Goal: Information Seeking & Learning: Learn about a topic

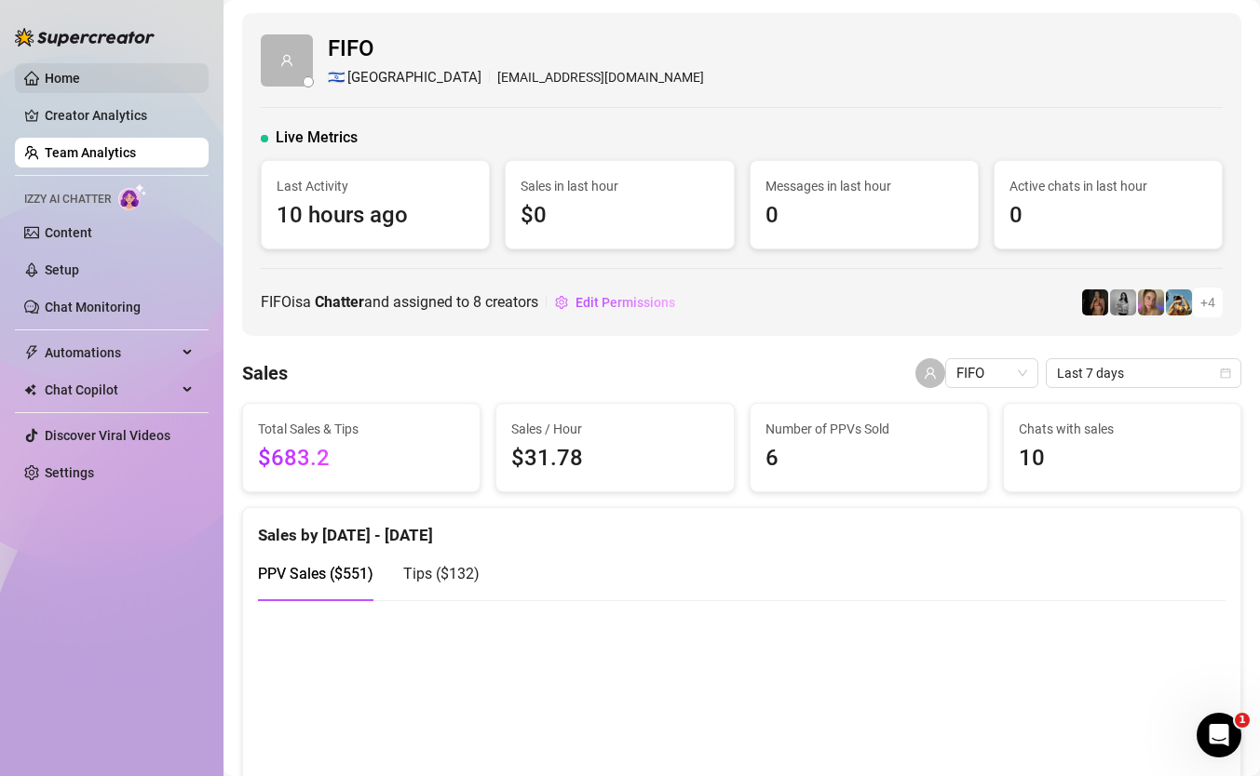
click at [80, 83] on link "Home" at bounding box center [62, 78] width 35 height 15
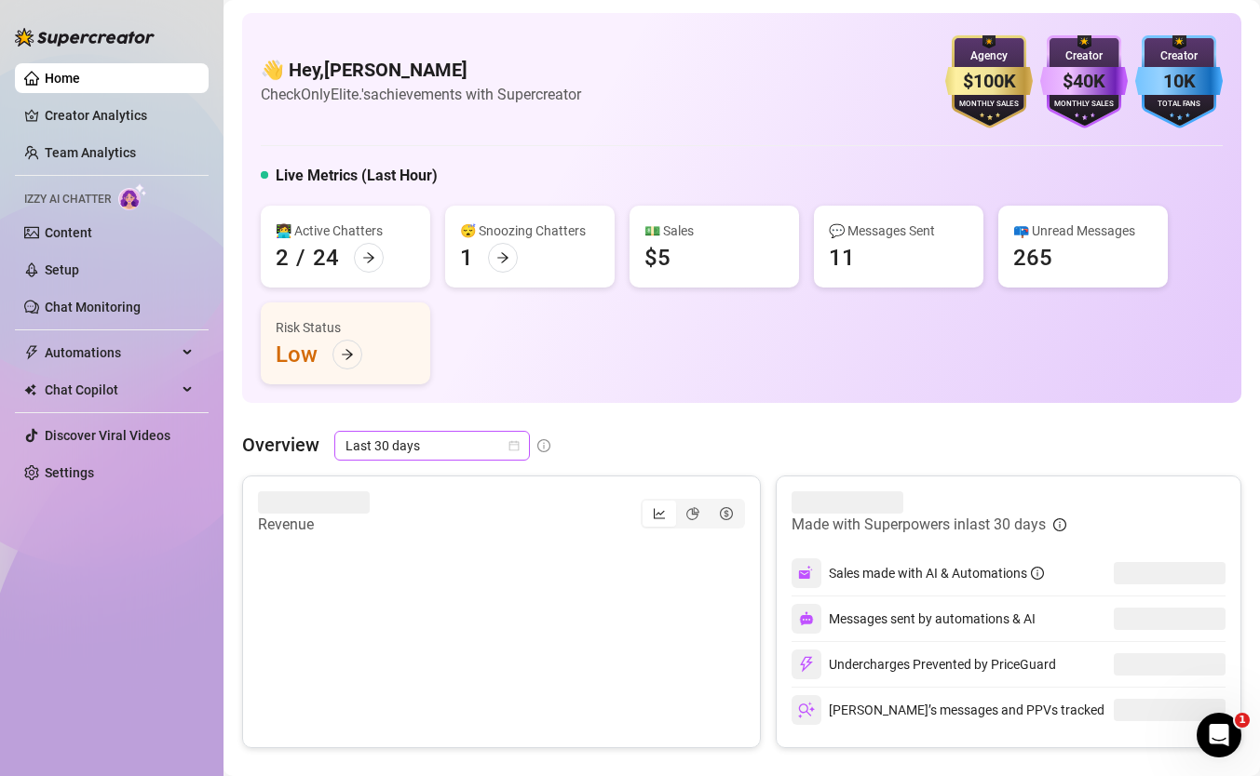
click at [417, 443] on span "Last 30 days" at bounding box center [431, 446] width 173 height 28
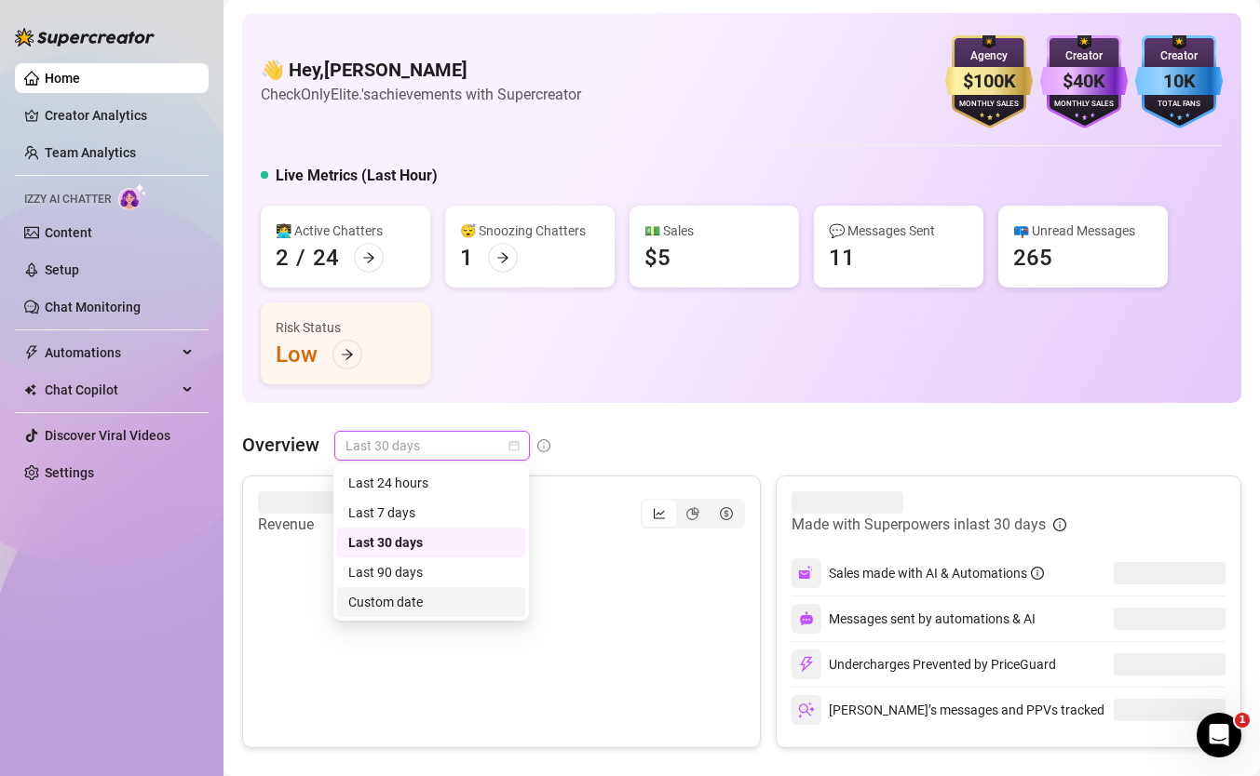
click at [400, 600] on div "Custom date" at bounding box center [431, 602] width 166 height 20
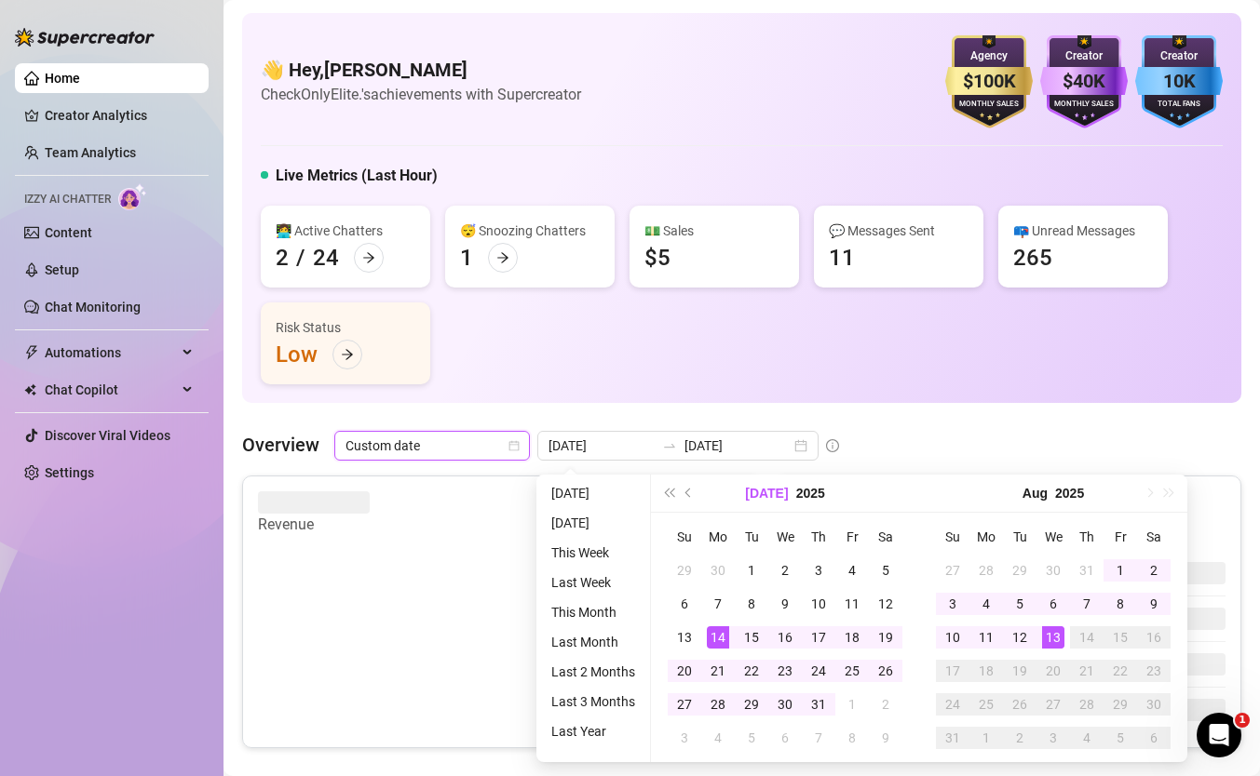
type input "2025-08-12"
type input "2025-07-14"
type input "2025-08-13"
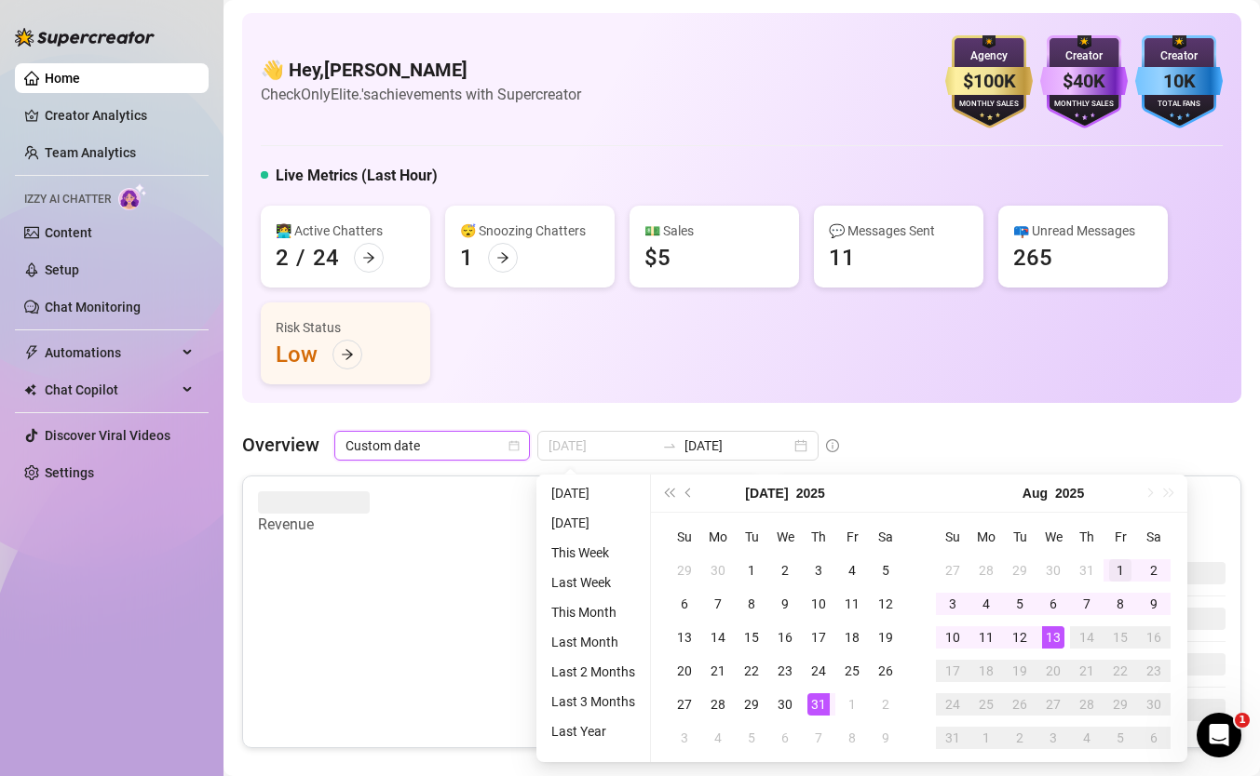
type input "2025-08-01"
click at [1116, 574] on div "1" at bounding box center [1120, 570] width 22 height 22
type input "2025-08-13"
click at [1043, 637] on div "13" at bounding box center [1053, 638] width 22 height 22
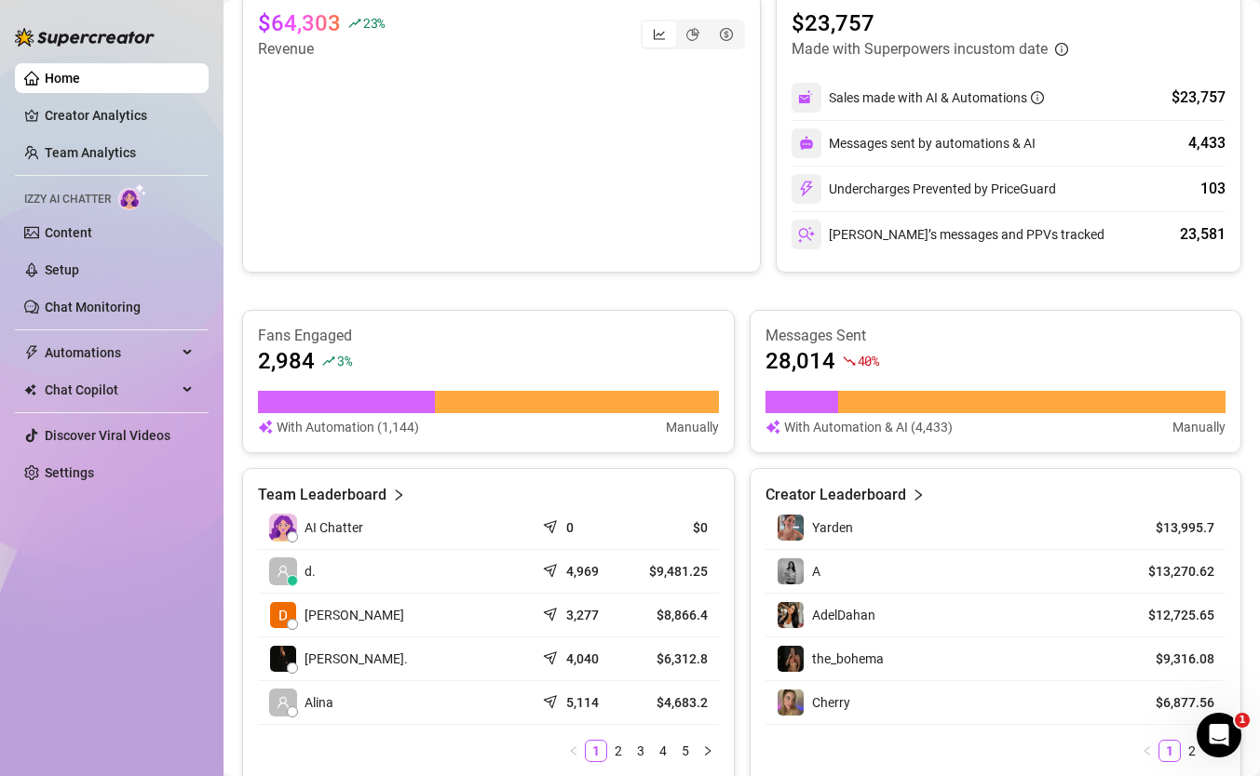
scroll to position [417, 0]
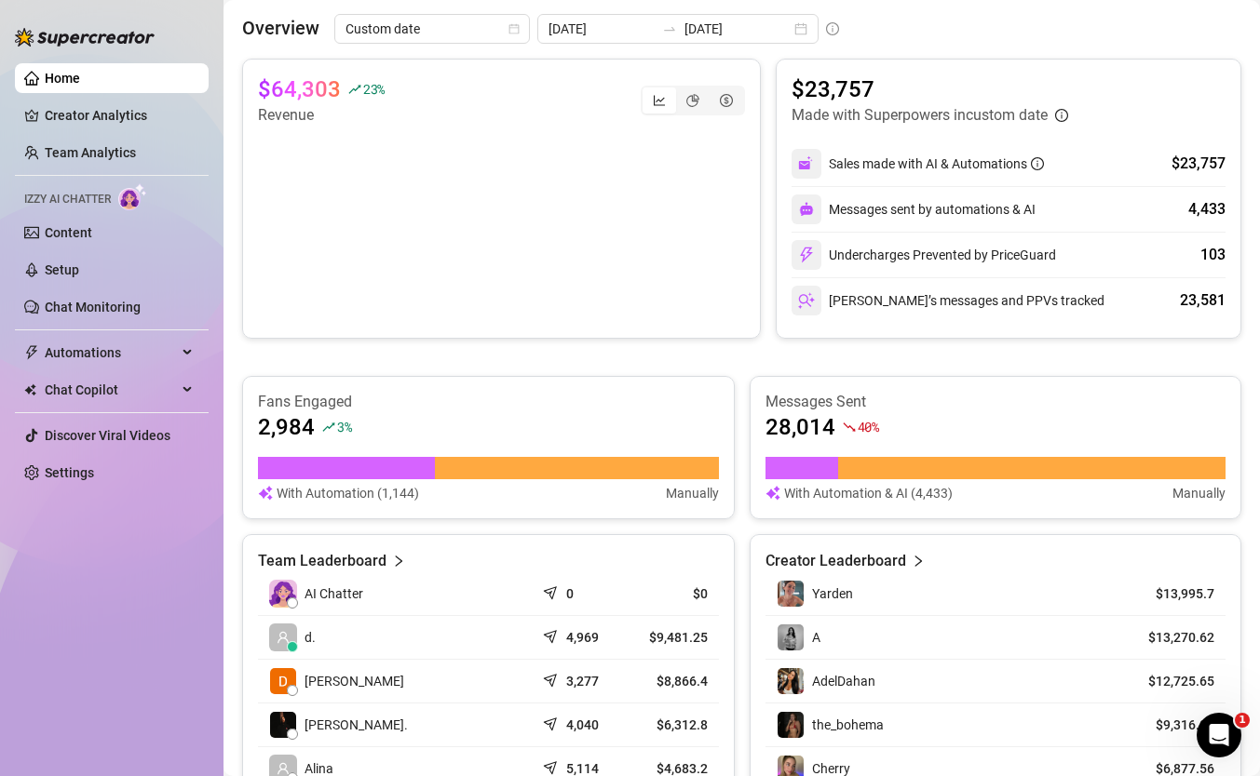
drag, startPoint x: 460, startPoint y: 169, endPoint x: 638, endPoint y: 143, distance: 179.7
click at [639, 158] on canvas at bounding box center [501, 220] width 487 height 186
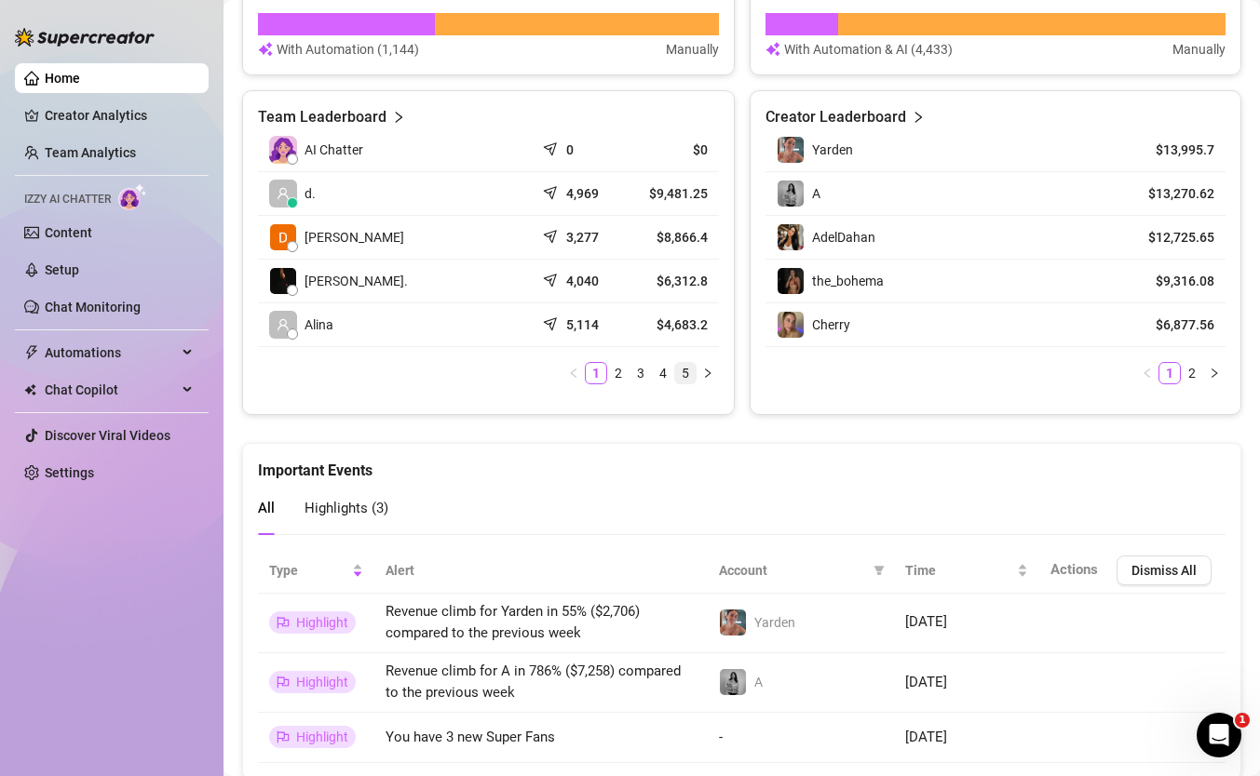
scroll to position [788, 0]
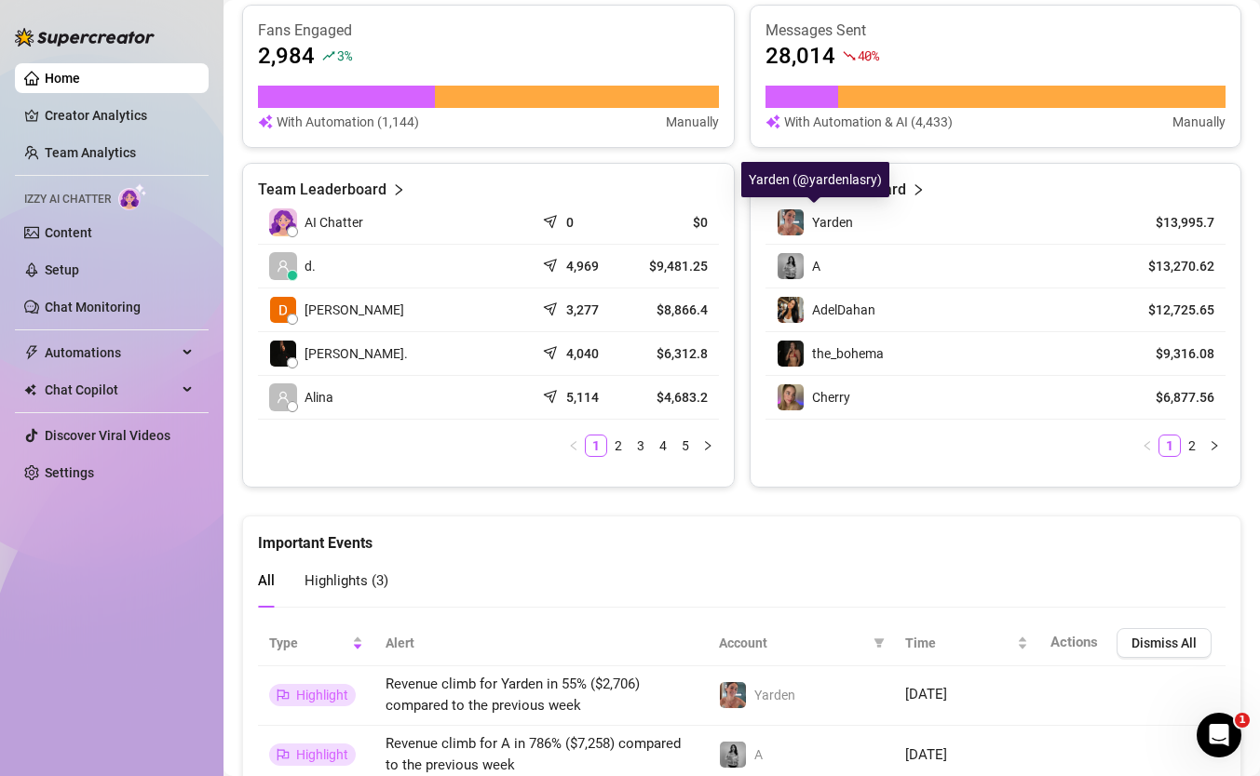
click at [822, 221] on span "Yarden" at bounding box center [832, 222] width 41 height 15
click at [880, 222] on div "Yarden" at bounding box center [941, 223] width 331 height 28
click at [790, 228] on img at bounding box center [790, 222] width 26 height 26
click at [83, 148] on link "Team Analytics" at bounding box center [90, 152] width 91 height 15
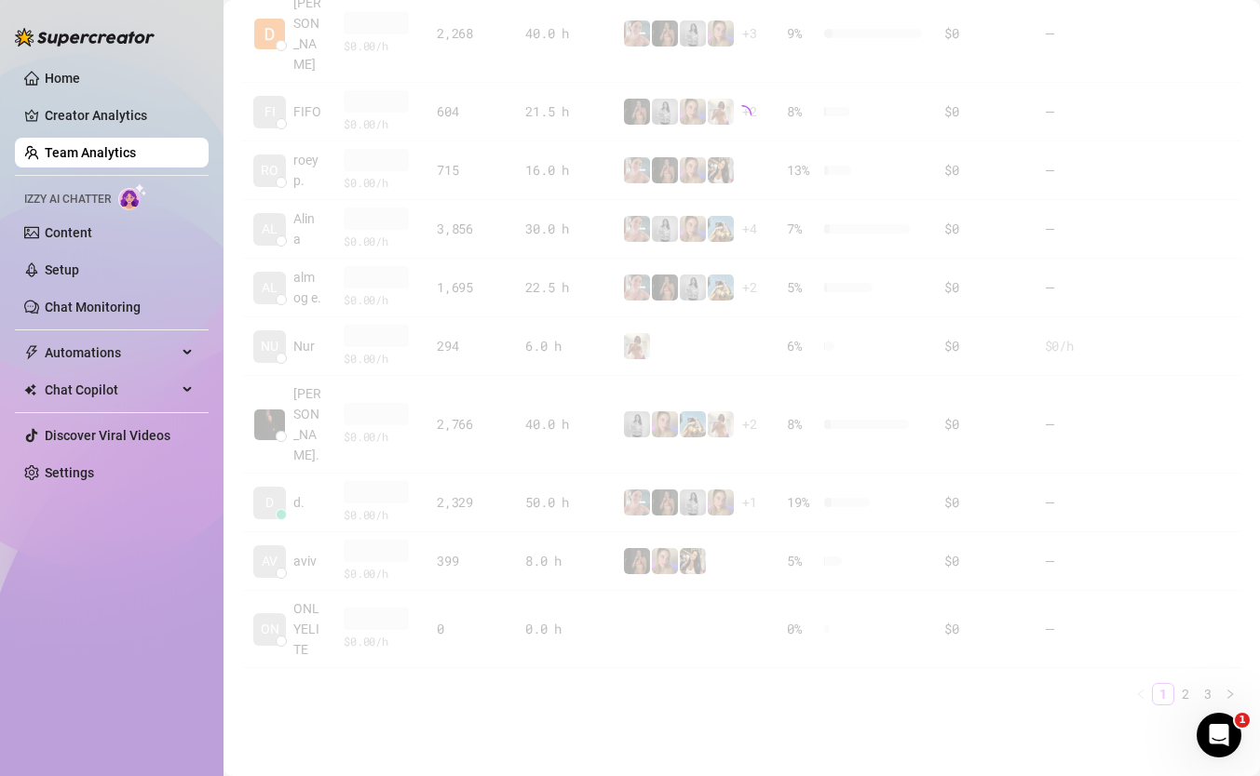
scroll to position [477, 0]
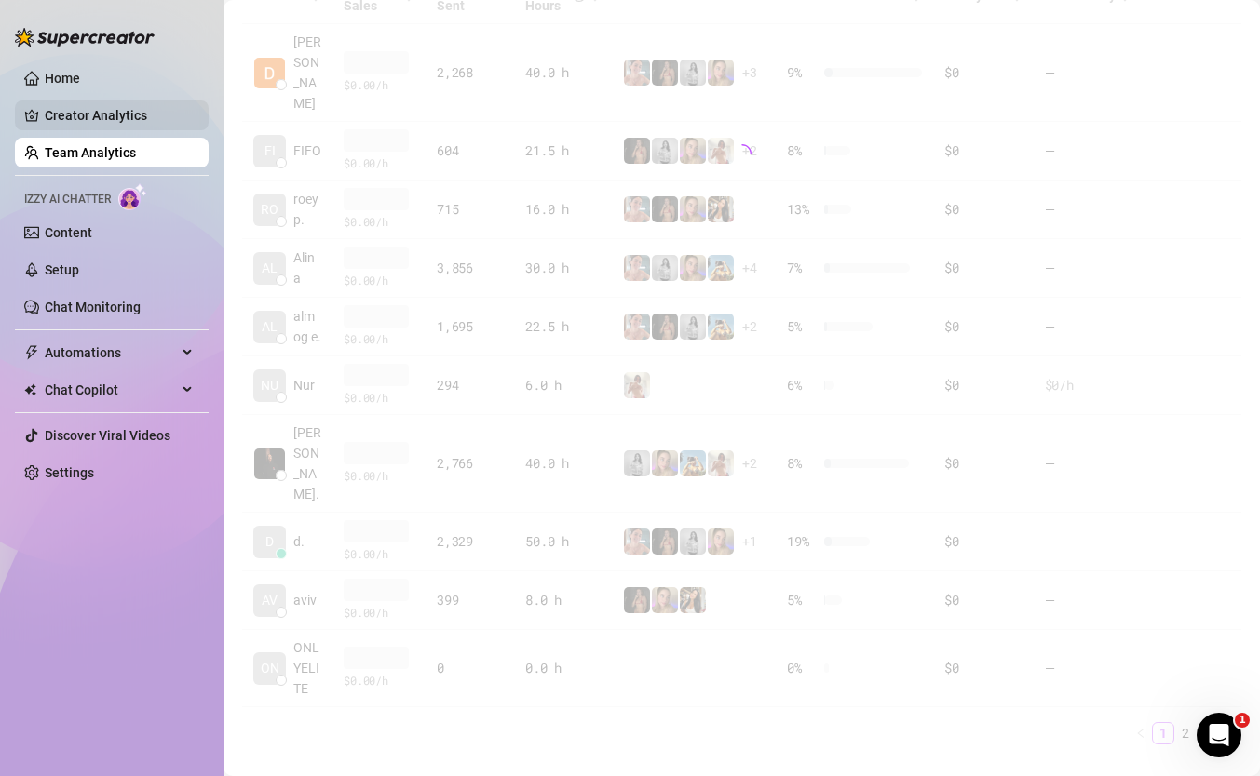
click at [105, 119] on link "Creator Analytics" at bounding box center [119, 116] width 149 height 30
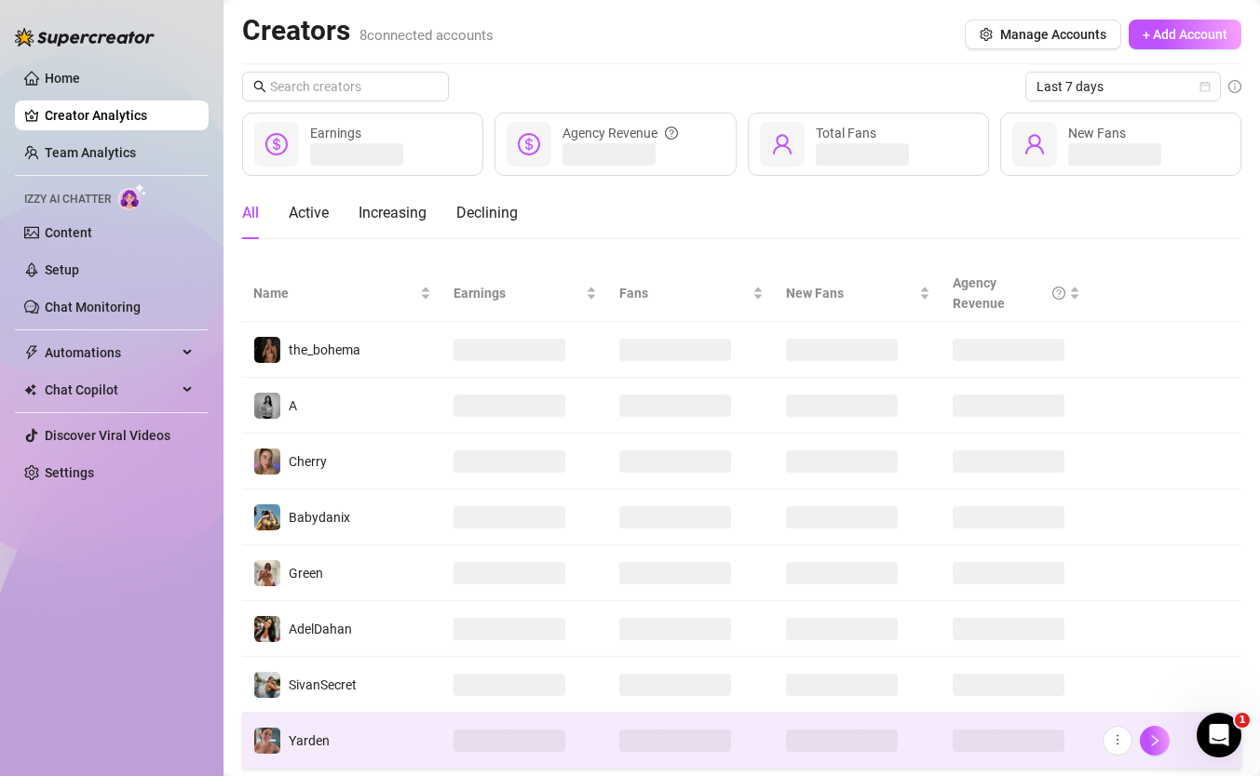
scroll to position [48, 0]
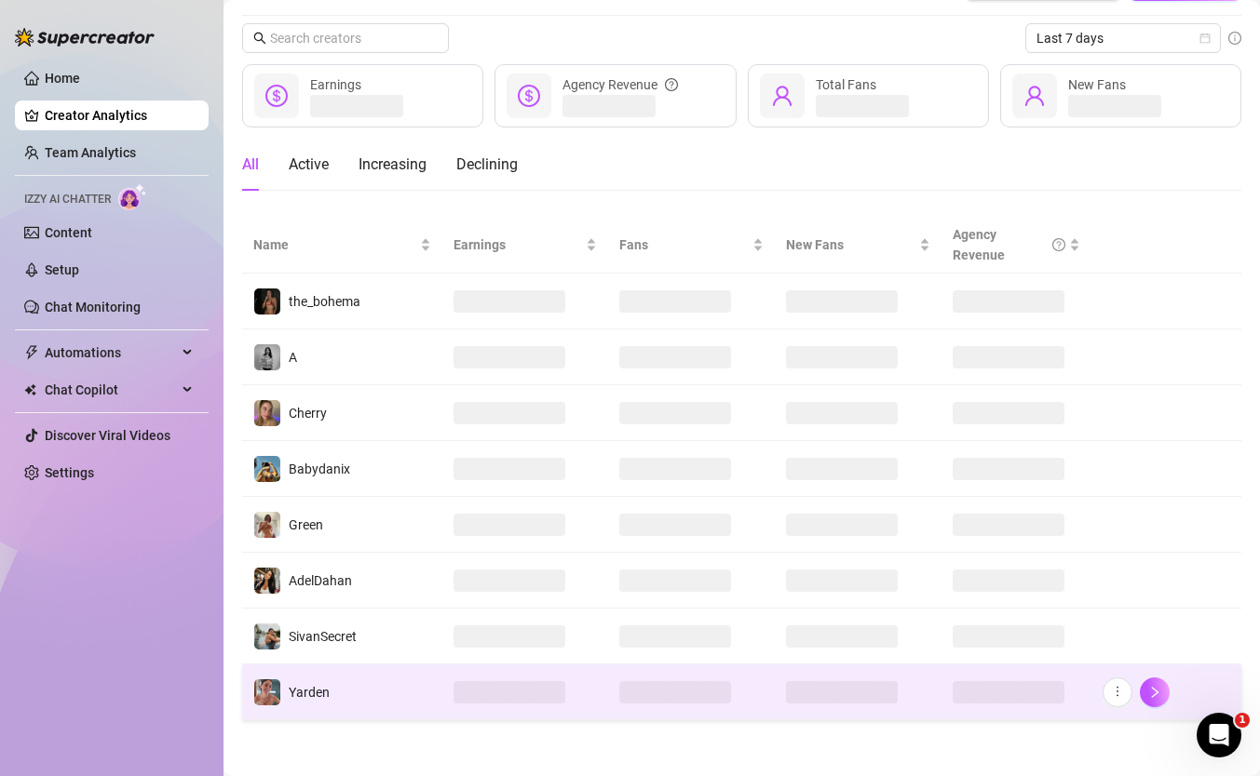
click at [447, 716] on td at bounding box center [525, 693] width 167 height 56
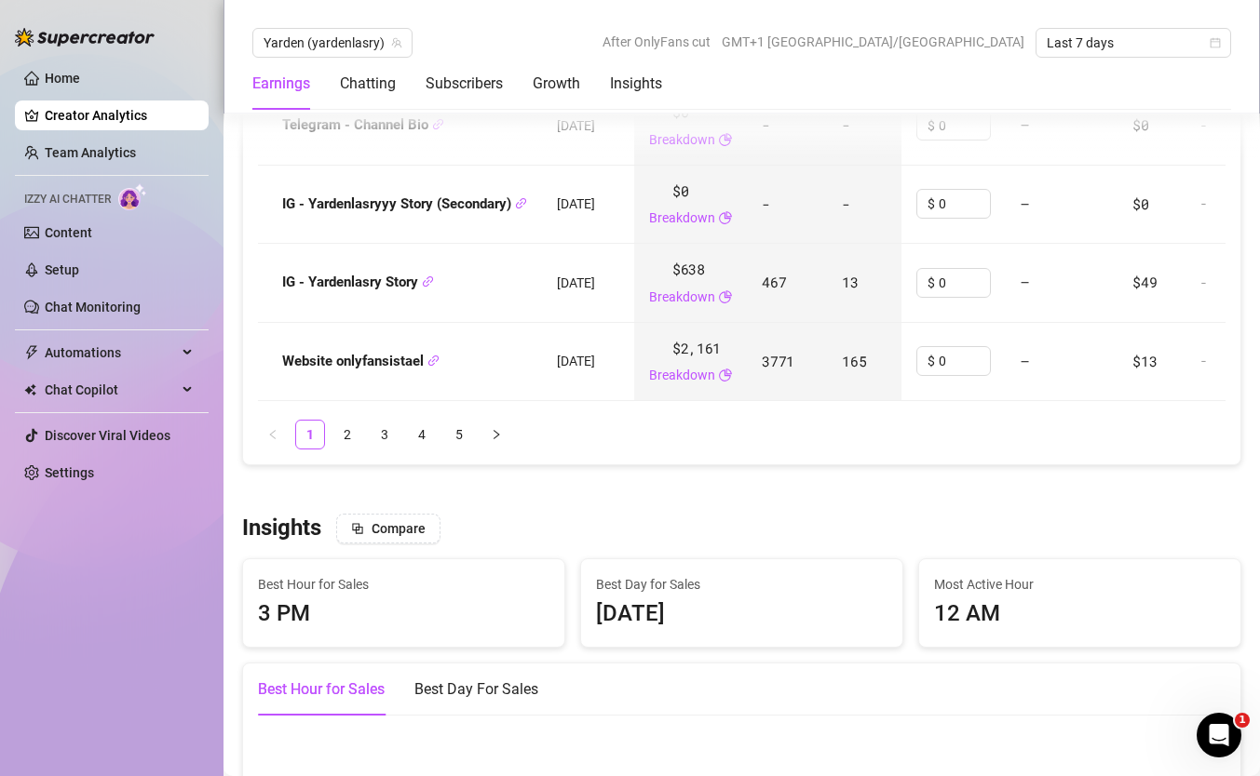
scroll to position [2850, 0]
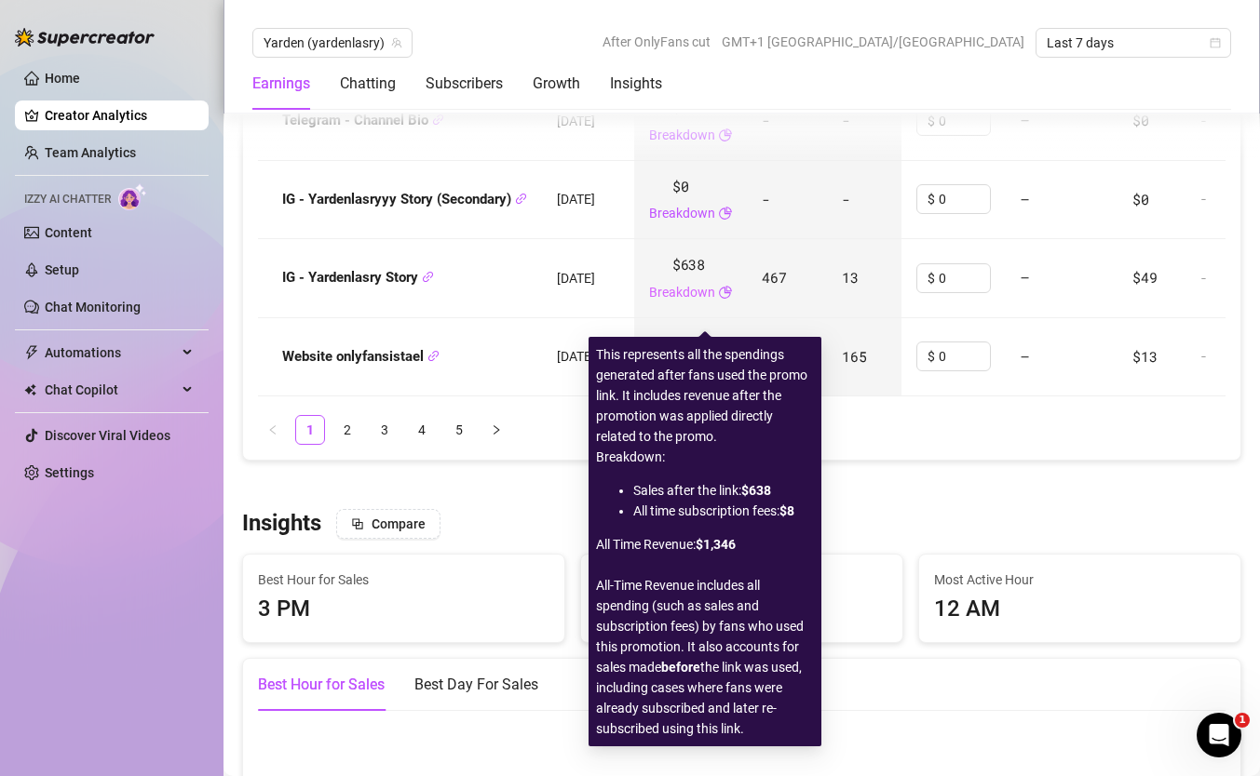
click at [677, 303] on link "Breakdown" at bounding box center [682, 292] width 66 height 20
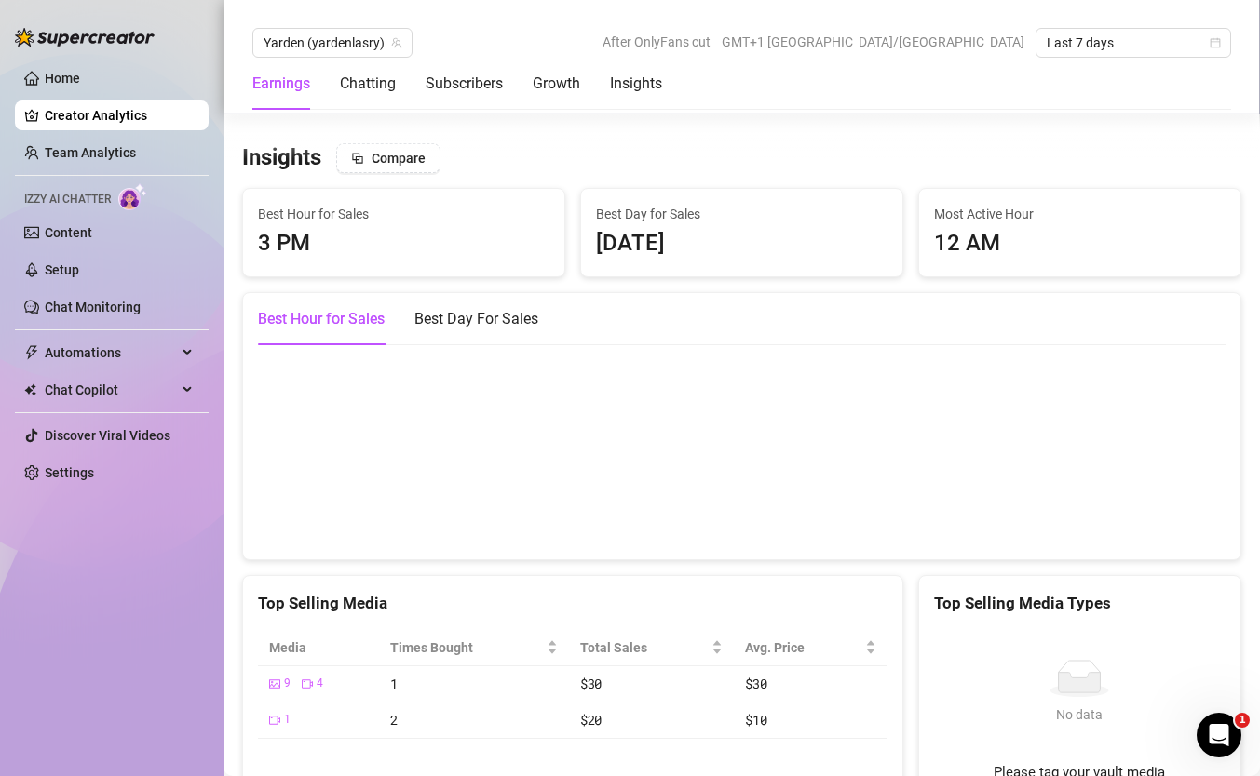
scroll to position [3223, 0]
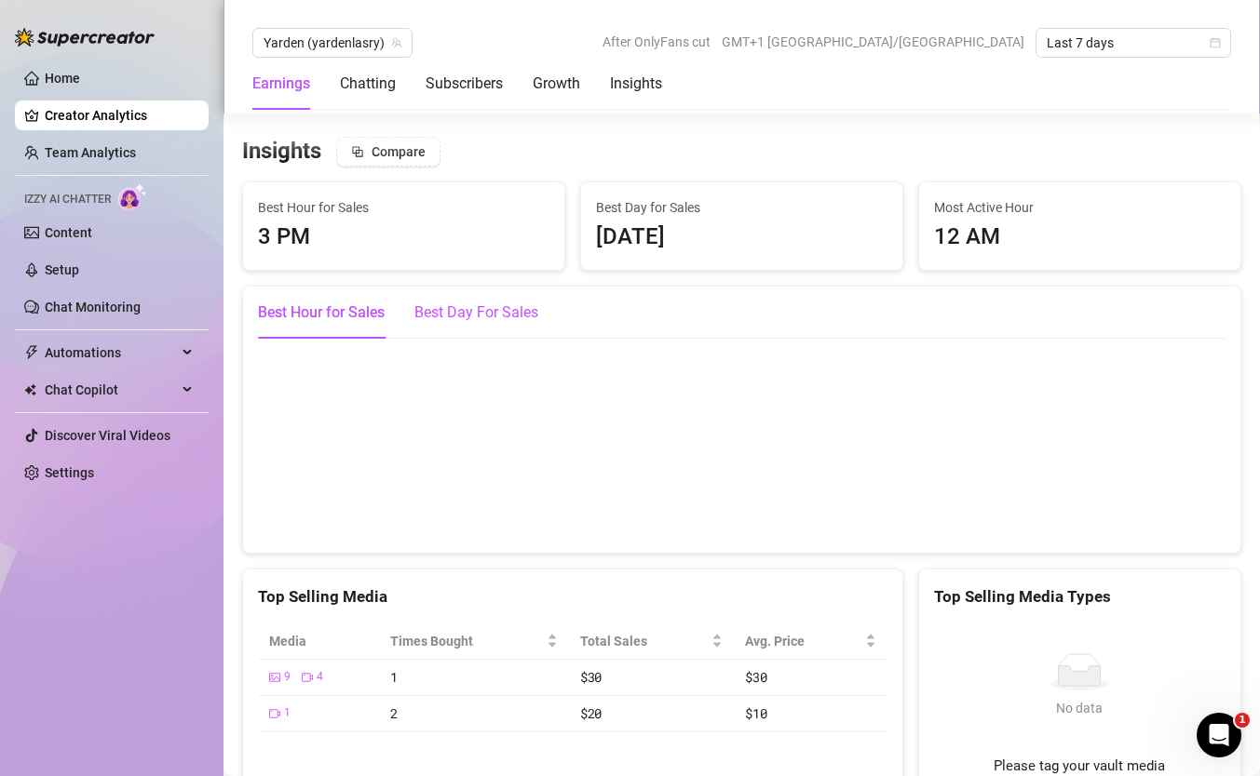
click at [505, 324] on div "Best Day For Sales" at bounding box center [476, 313] width 124 height 22
click at [359, 96] on div "Chatting" at bounding box center [368, 84] width 56 height 52
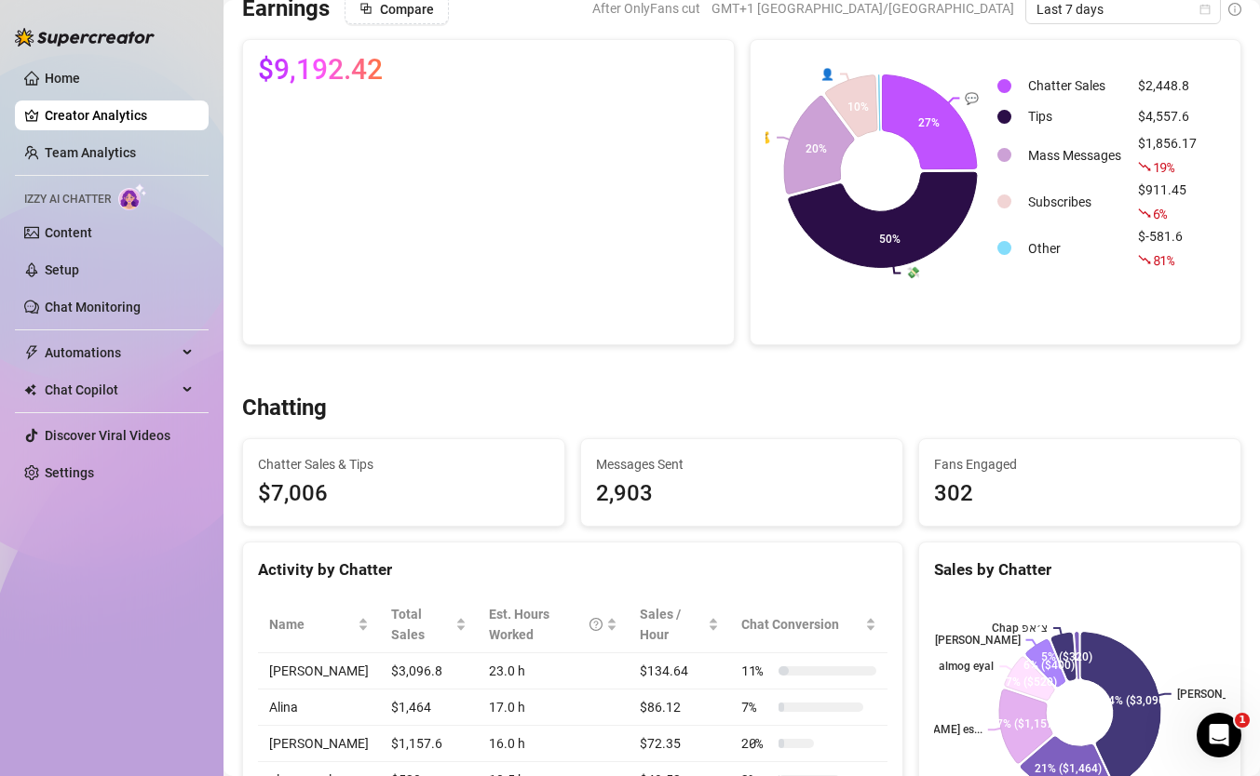
scroll to position [0, 0]
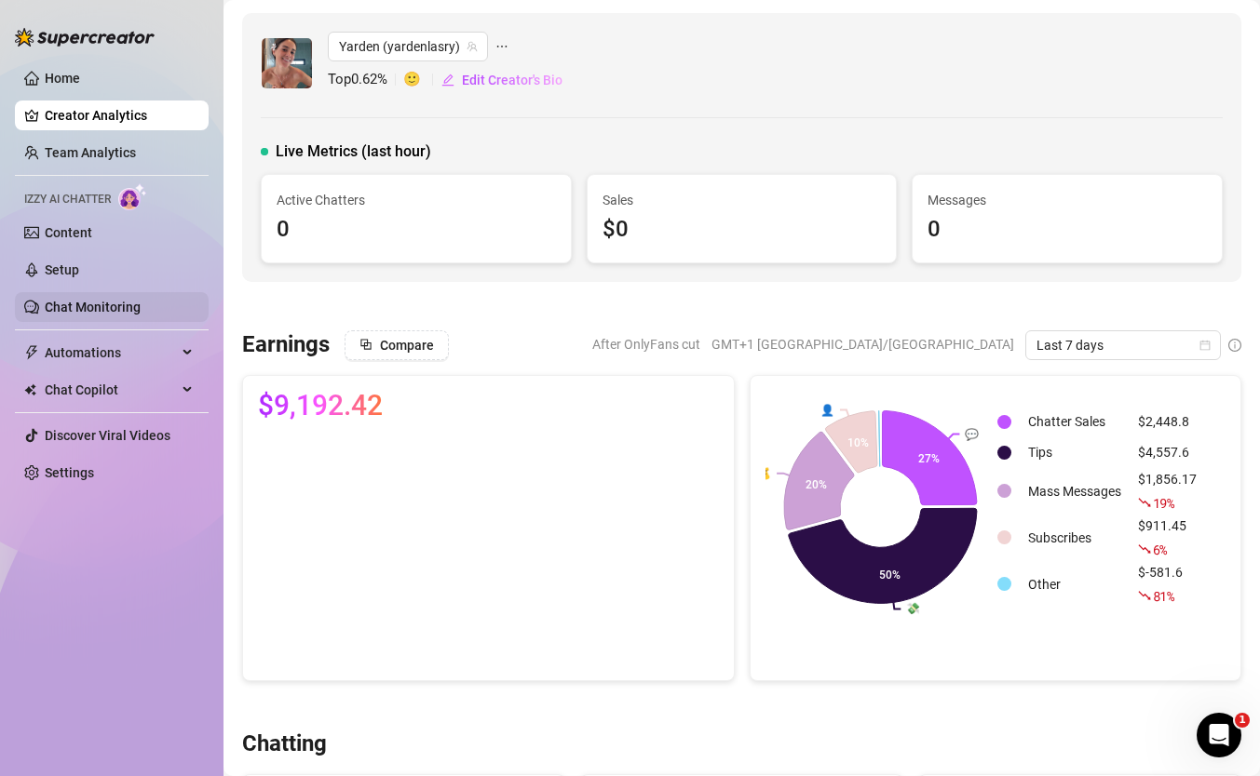
click at [86, 300] on link "Chat Monitoring" at bounding box center [93, 307] width 96 height 15
